Goal: Find specific page/section: Find specific page/section

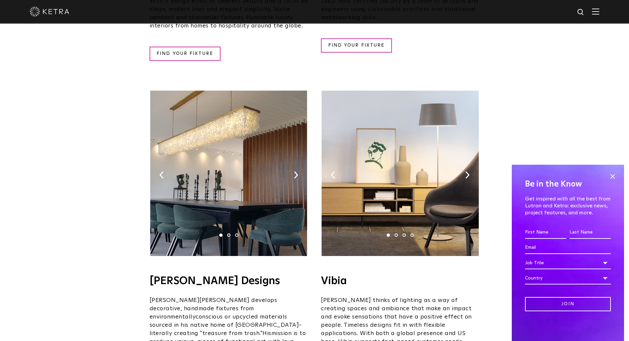
scroll to position [1024, 0]
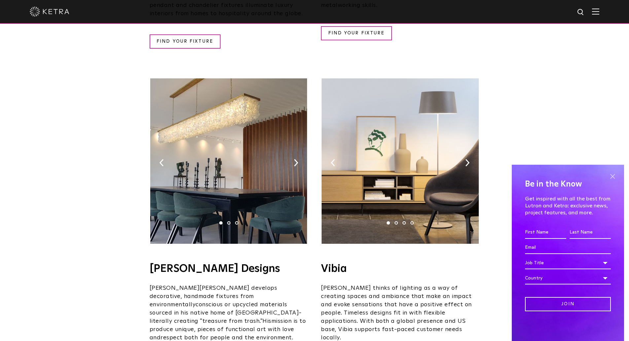
click at [610, 174] on span at bounding box center [613, 176] width 10 height 10
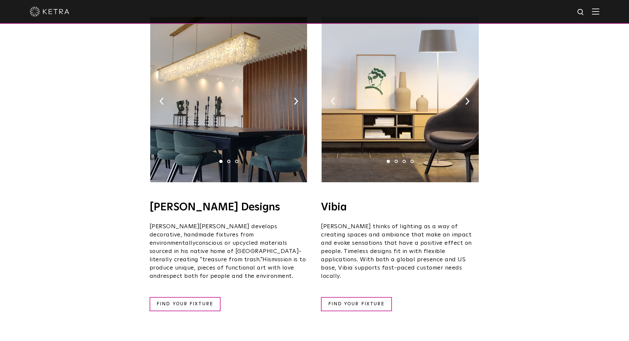
scroll to position [1086, 0]
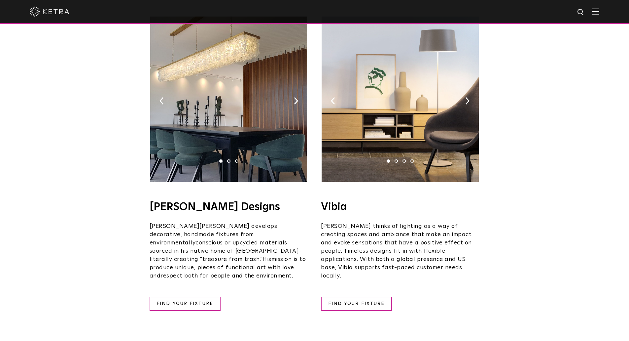
drag, startPoint x: 288, startPoint y: 238, endPoint x: 459, endPoint y: 241, distance: 170.8
click at [273, 273] on span "respect both for people and the environment." at bounding box center [227, 276] width 133 height 6
drag, startPoint x: 283, startPoint y: 238, endPoint x: 157, endPoint y: 168, distance: 143.9
click at [157, 168] on div "[PERSON_NAME] Designs​ 1 2 3 [PERSON_NAME] Designs​ [PERSON_NAME] develops deco…" at bounding box center [229, 164] width 159 height 294
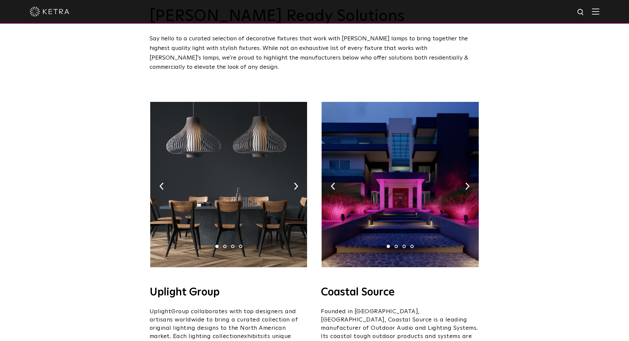
scroll to position [99, 0]
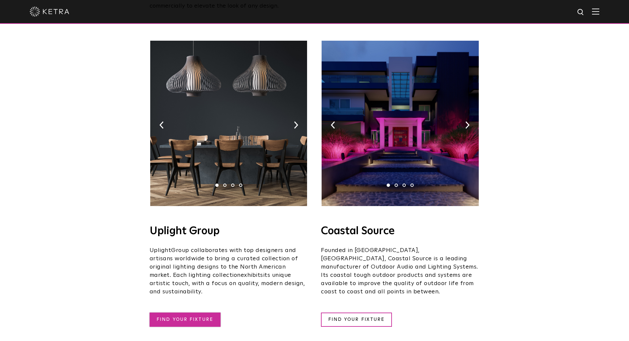
click at [189, 312] on link "FIND YOUR FIXTURE" at bounding box center [185, 319] width 71 height 14
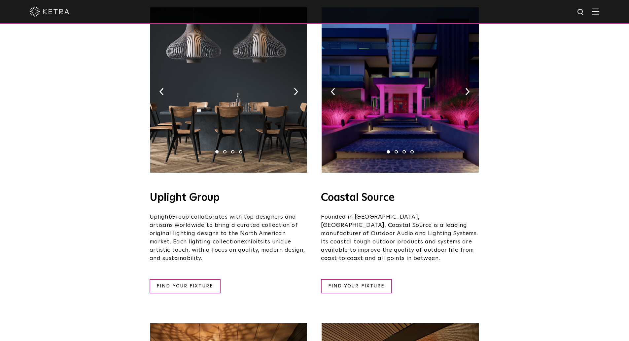
scroll to position [0, 0]
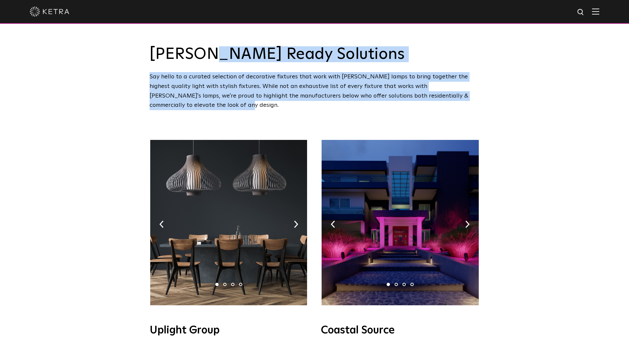
drag, startPoint x: 146, startPoint y: 55, endPoint x: 491, endPoint y: 98, distance: 347.3
